Goal: Navigation & Orientation: Find specific page/section

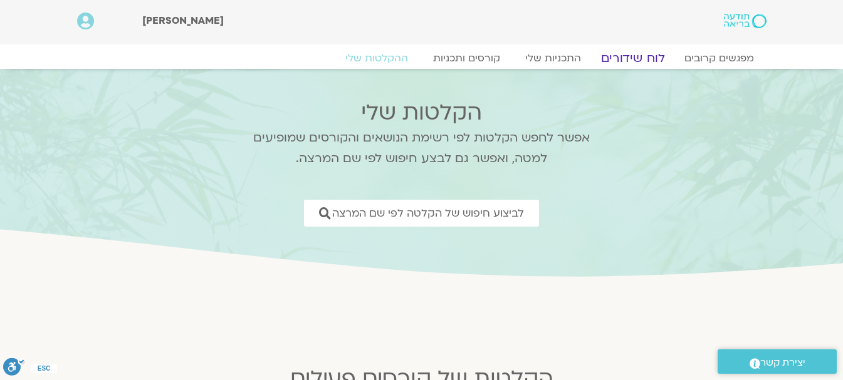
click at [631, 56] on link "לוח שידורים" at bounding box center [632, 58] width 94 height 15
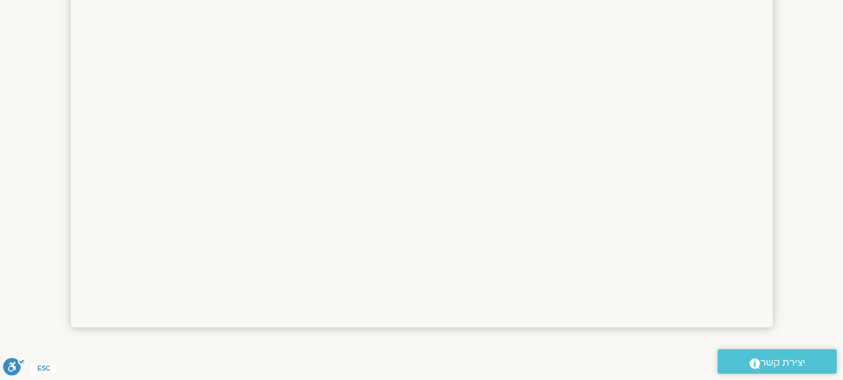
scroll to position [1191, 0]
